Goal: Information Seeking & Learning: Learn about a topic

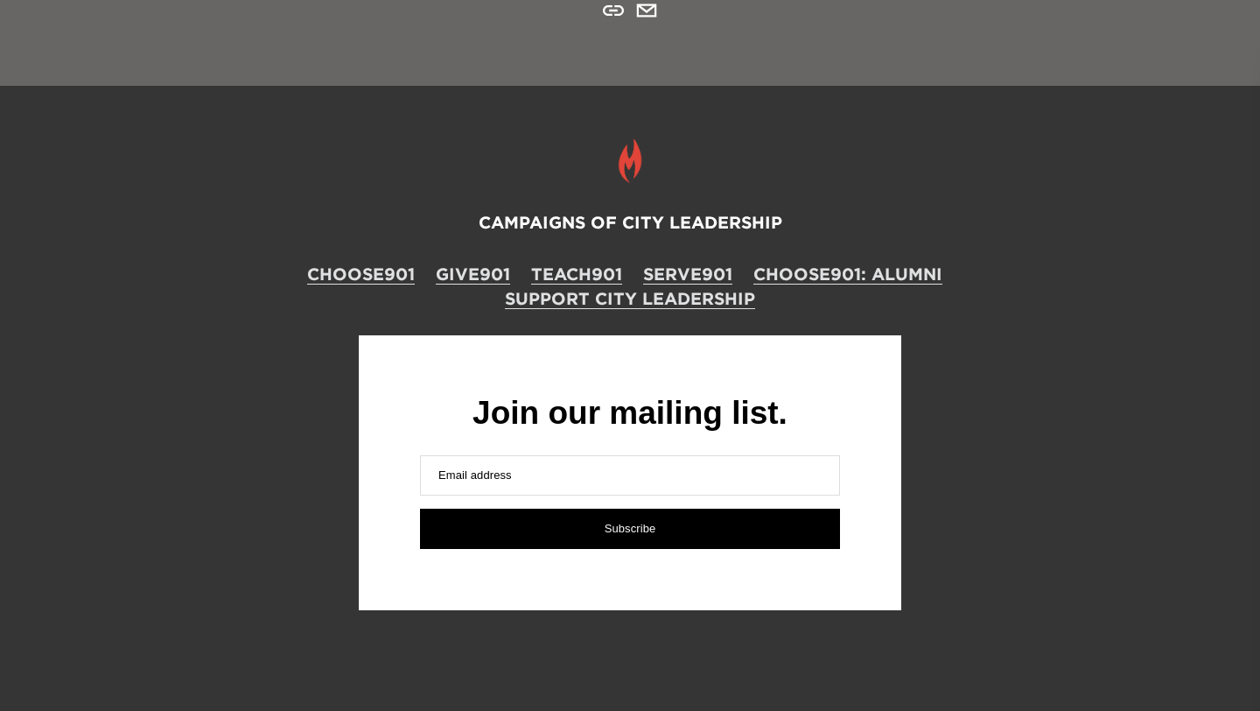
scroll to position [1925, 0]
click at [469, 275] on link "GIVE901" at bounding box center [473, 274] width 74 height 24
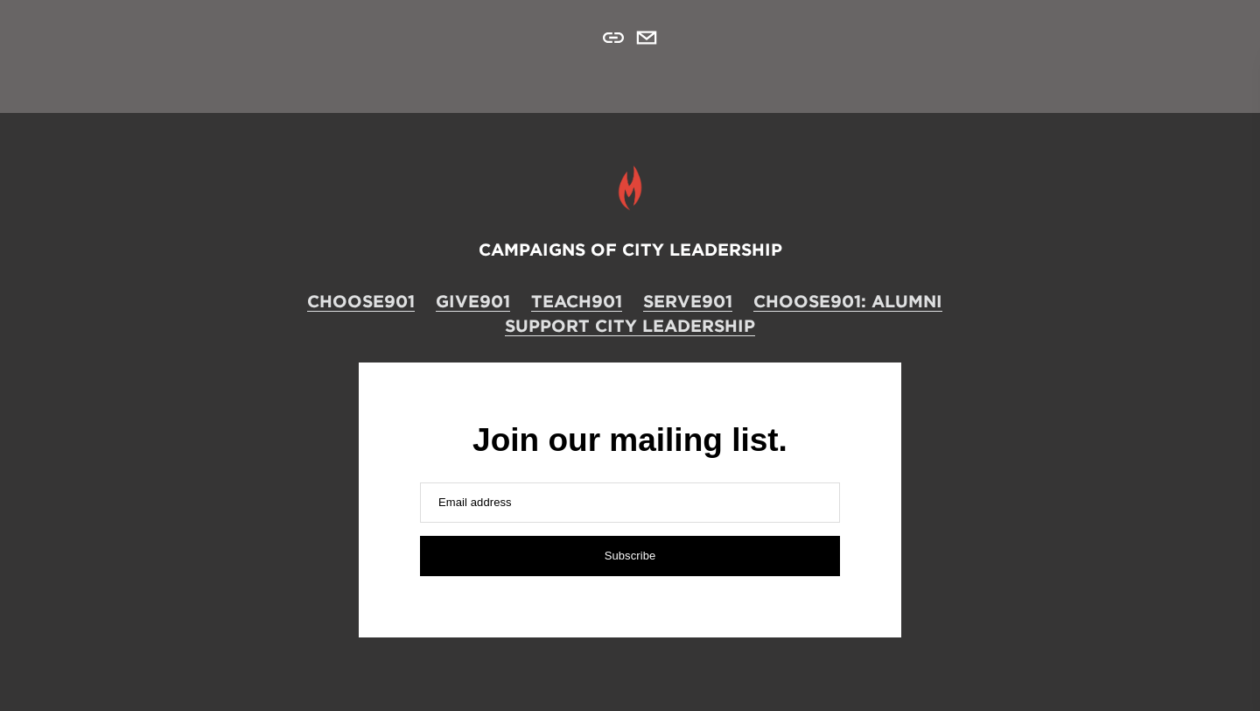
scroll to position [1892, 0]
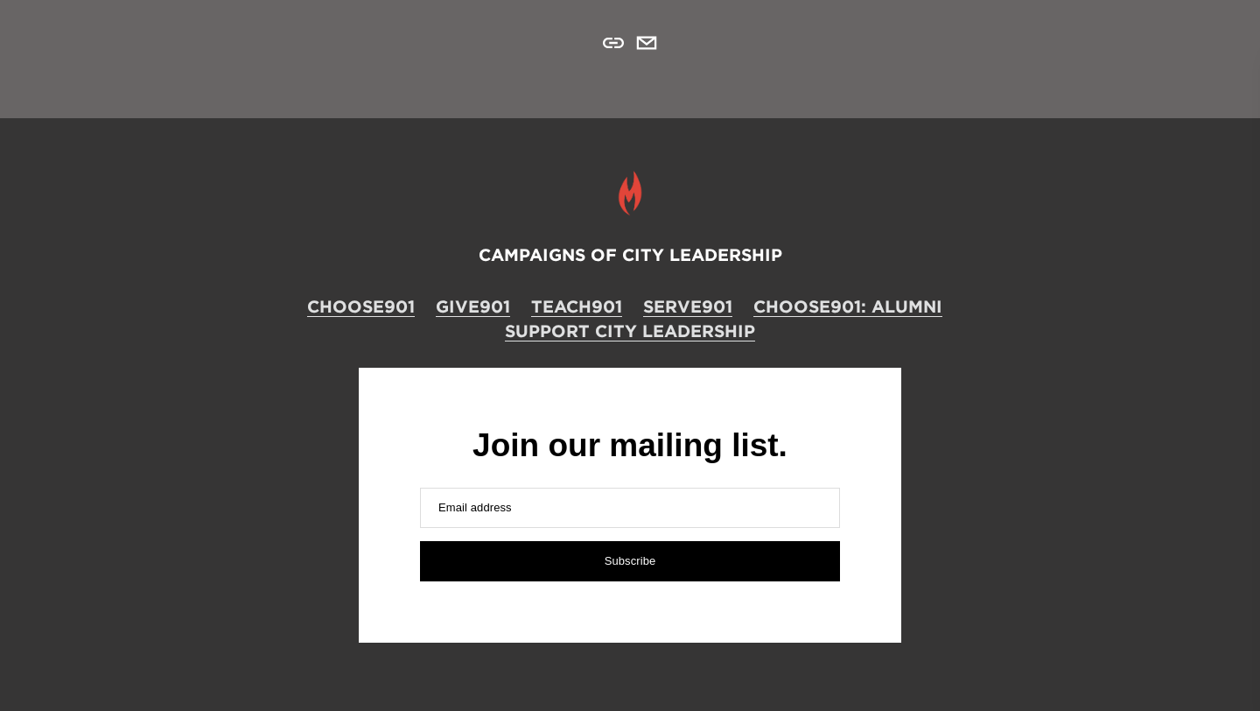
click at [680, 307] on link "SERVE901" at bounding box center [687, 306] width 89 height 24
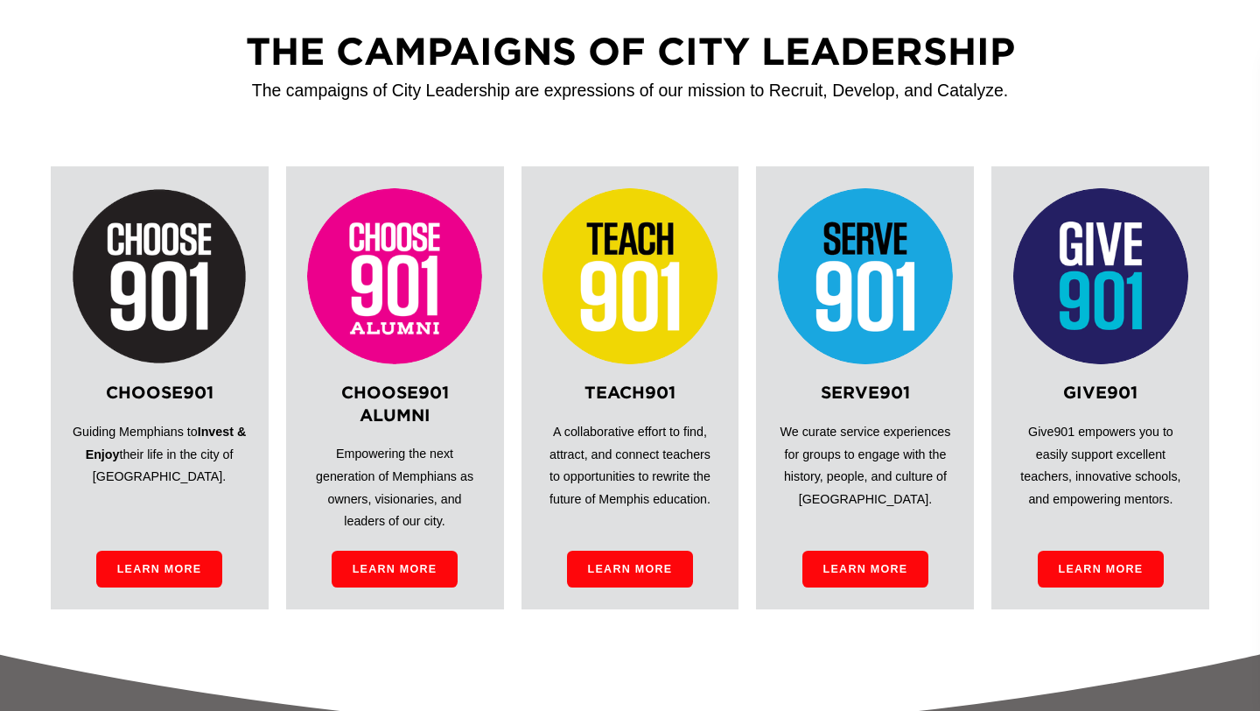
scroll to position [1090, 0]
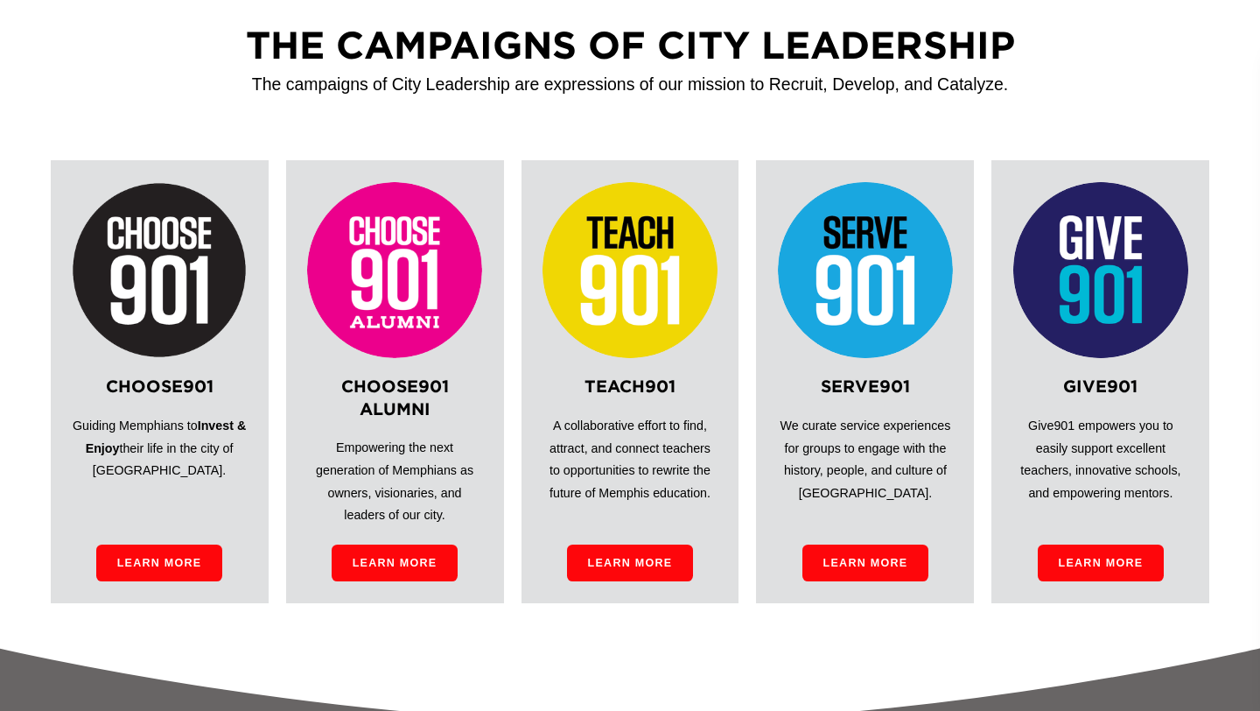
click at [613, 569] on link "Learn More" at bounding box center [630, 562] width 126 height 37
click at [448, 554] on link "Learn More" at bounding box center [395, 562] width 126 height 37
click at [165, 553] on link "Learn More" at bounding box center [159, 562] width 126 height 37
